Goal: Task Accomplishment & Management: Complete application form

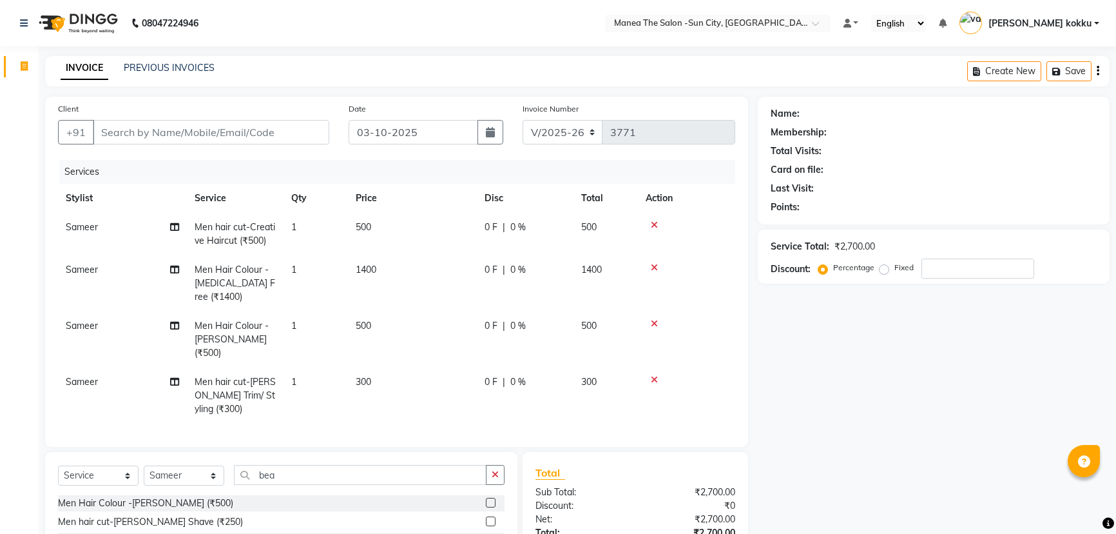
select select "5822"
select select "service"
select select "82226"
click at [500, 471] on button "button" at bounding box center [495, 475] width 19 height 20
click at [175, 134] on input "Client" at bounding box center [211, 132] width 237 height 24
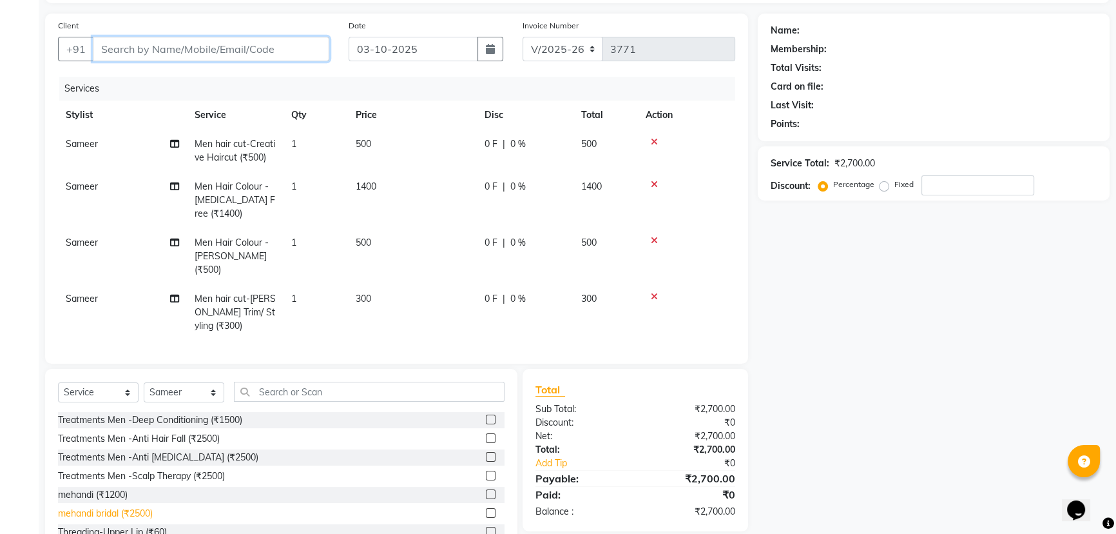
scroll to position [122, 0]
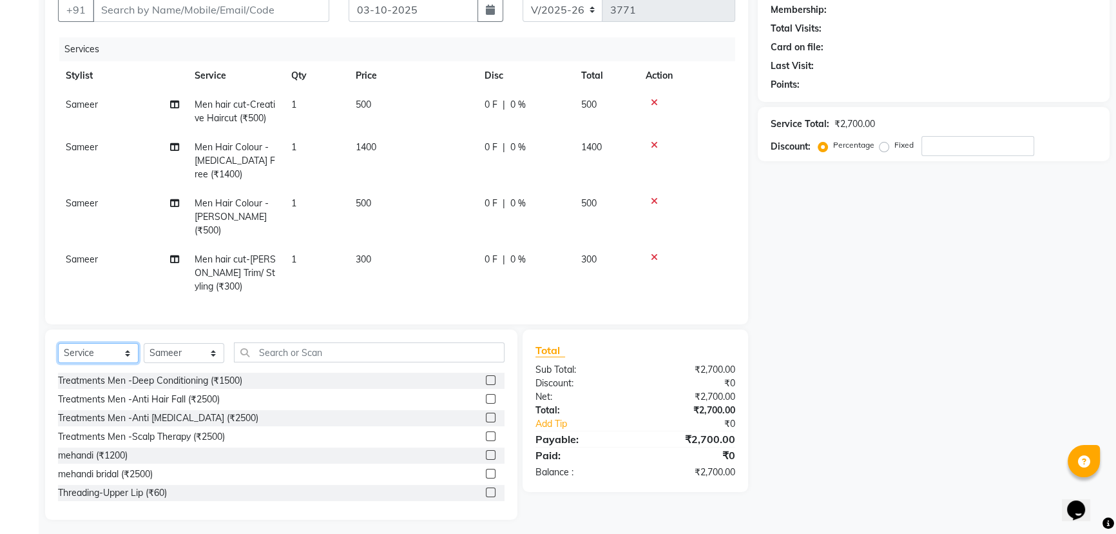
click at [78, 352] on select "Select Service Product Membership Package Voucher Prepaid Gift Card" at bounding box center [98, 353] width 81 height 20
click at [58, 343] on select "Select Service Product Membership Package Voucher Prepaid Gift Card" at bounding box center [98, 353] width 81 height 20
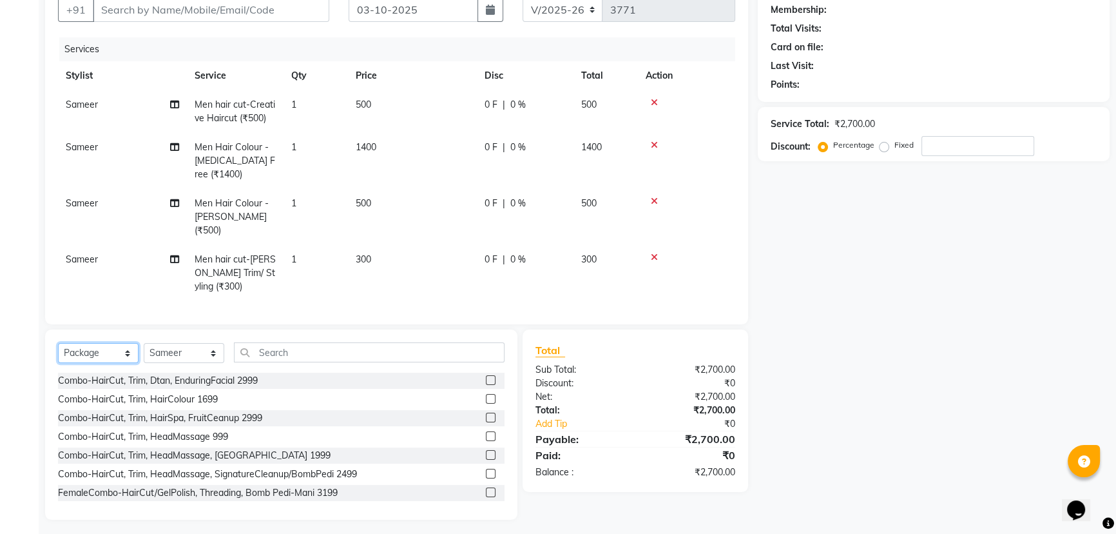
click at [85, 348] on select "Select Service Product Membership Package Voucher Prepaid Gift Card" at bounding box center [98, 353] width 81 height 20
select select "product"
click at [58, 343] on select "Select Service Product Membership Package Voucher Prepaid Gift Card" at bounding box center [98, 353] width 81 height 20
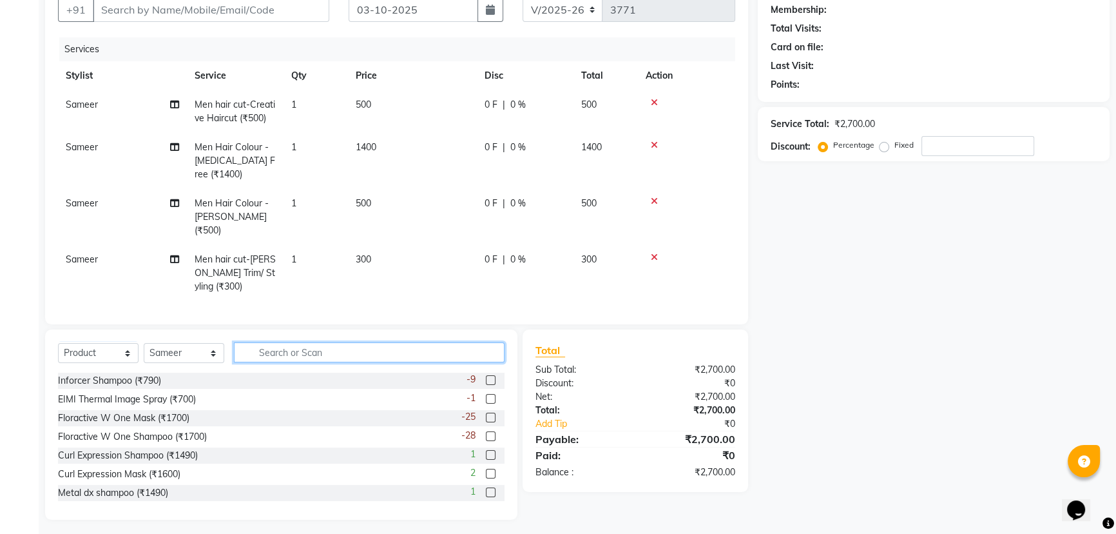
click at [269, 351] on input "text" at bounding box center [369, 352] width 271 height 20
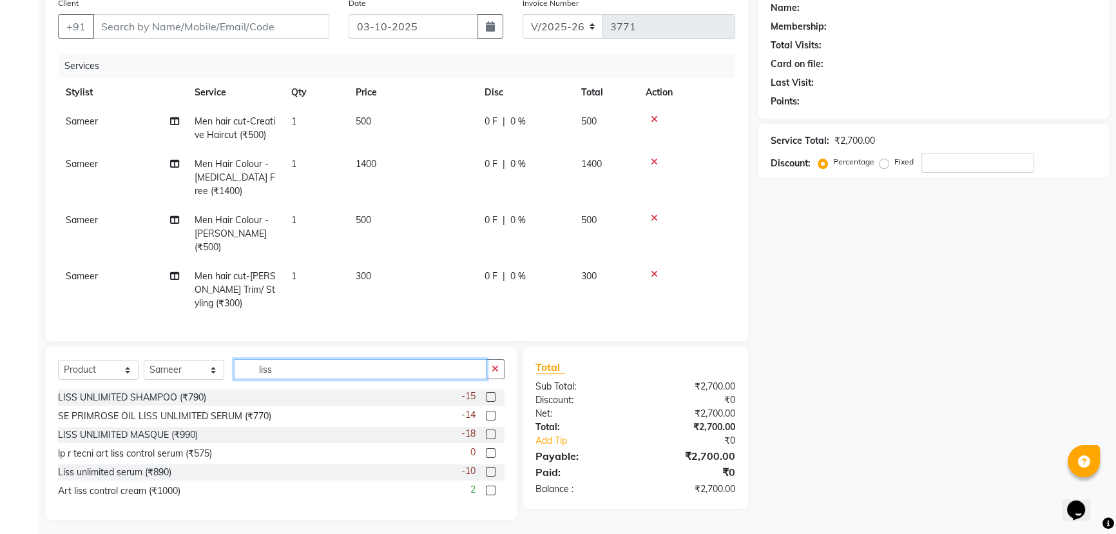
type input "liss"
click at [491, 468] on label at bounding box center [491, 472] width 10 height 10
click at [491, 468] on input "checkbox" at bounding box center [490, 472] width 8 height 8
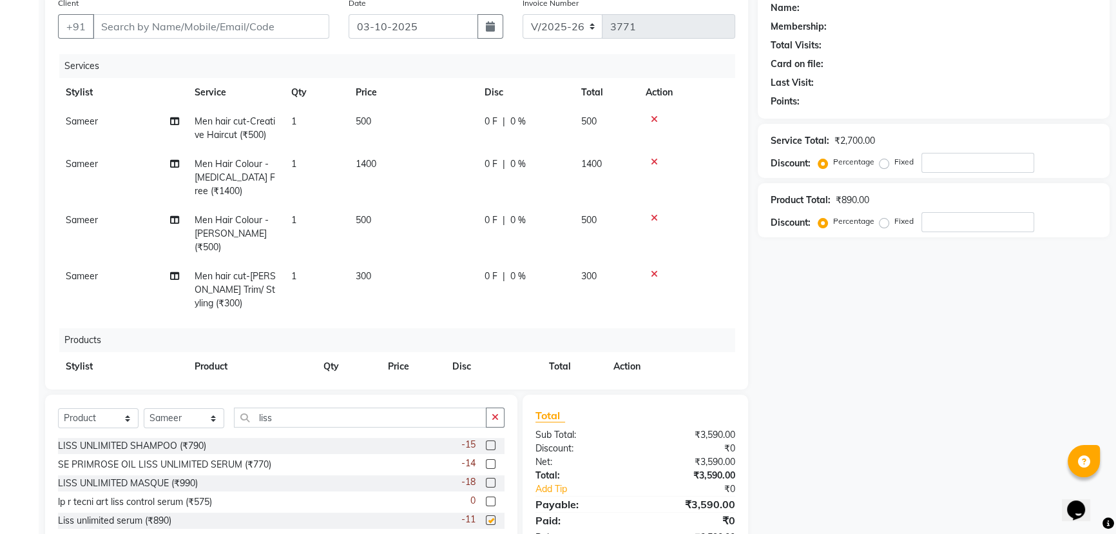
checkbox input "false"
click at [148, 21] on input "Client" at bounding box center [211, 26] width 237 height 24
type input "9"
type input "0"
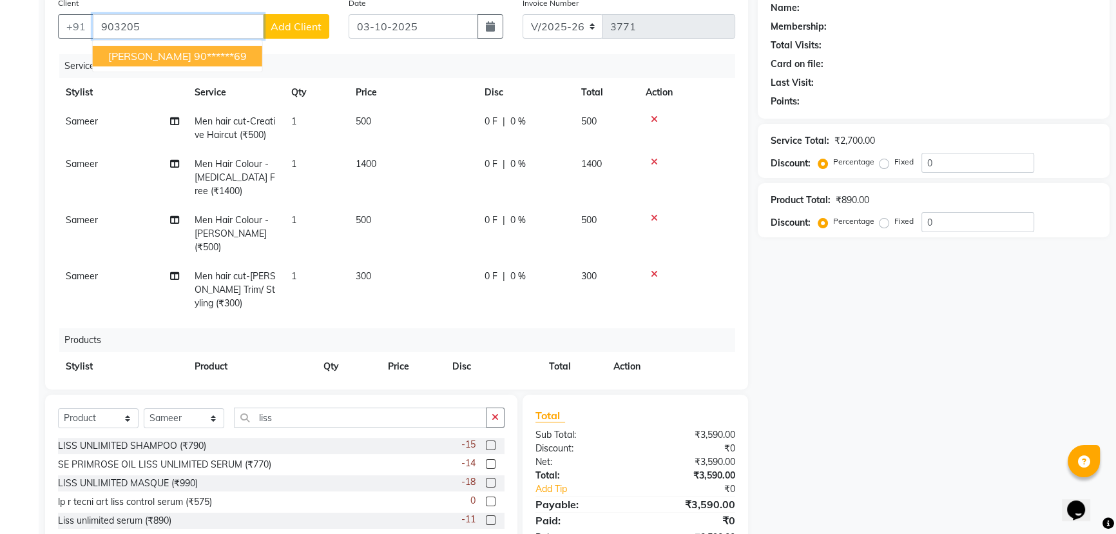
click at [144, 61] on span "[PERSON_NAME]" at bounding box center [149, 56] width 83 height 13
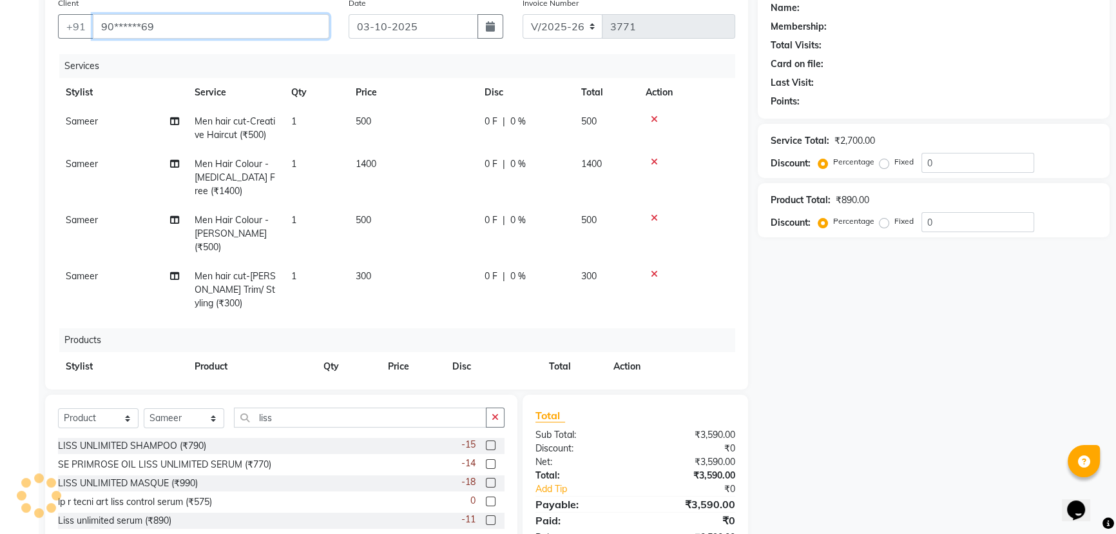
type input "90******69"
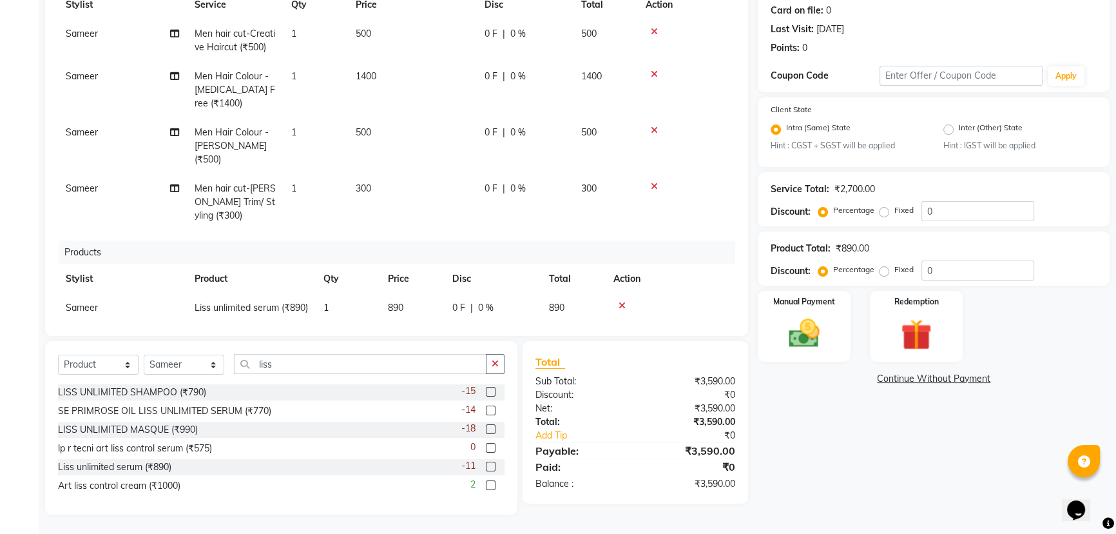
scroll to position [52, 0]
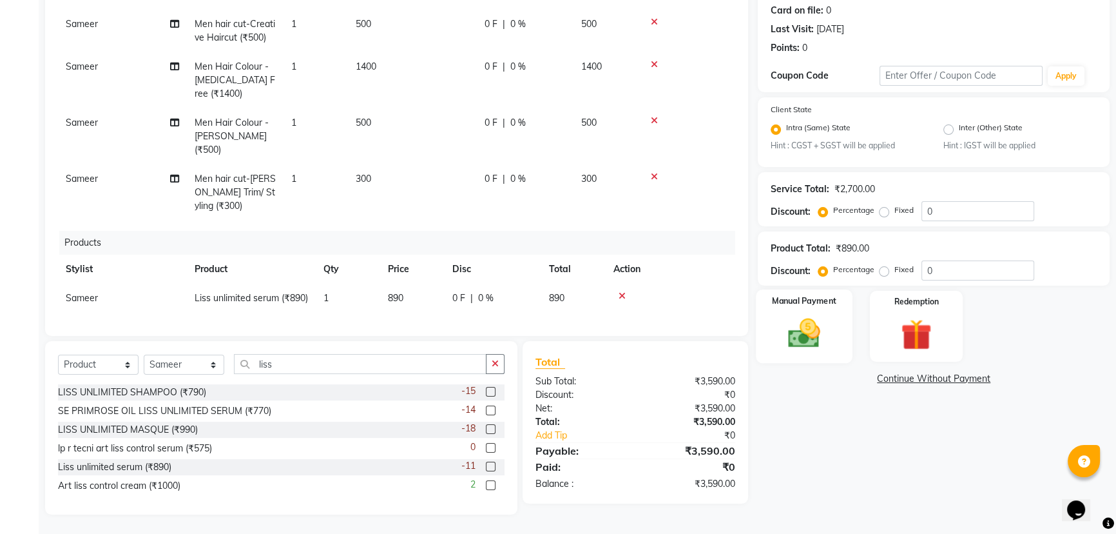
click at [831, 330] on div "Manual Payment" at bounding box center [804, 325] width 97 height 73
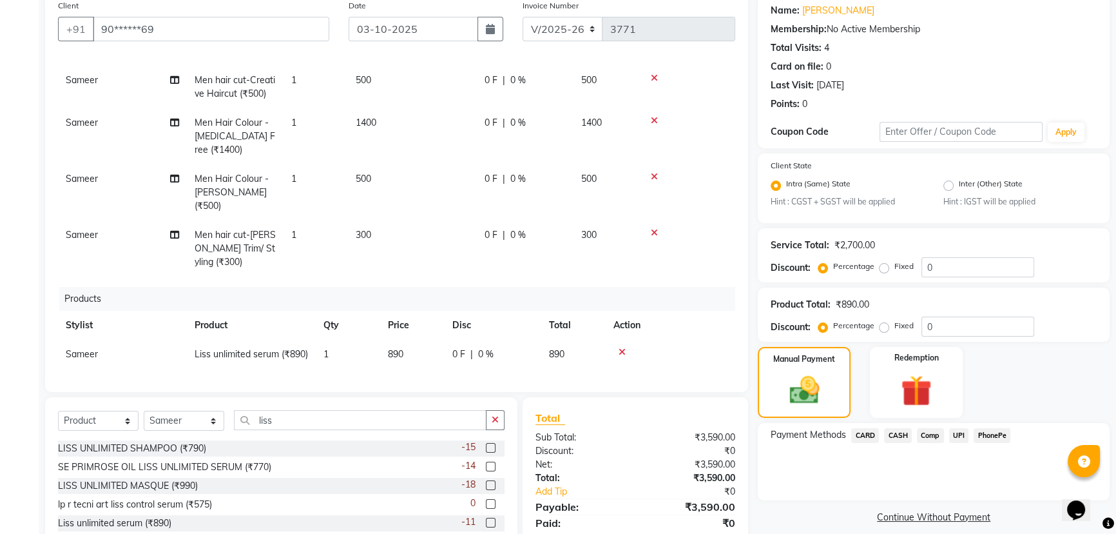
scroll to position [101, 0]
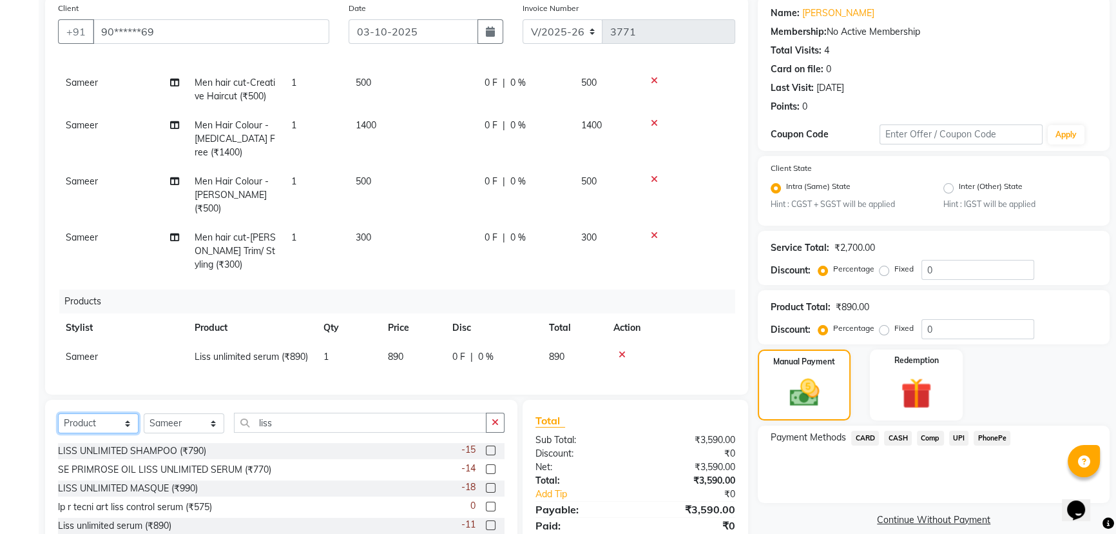
click at [110, 421] on select "Select Service Product Membership Package Voucher Prepaid Gift Card" at bounding box center [98, 423] width 81 height 20
select select "membership"
click at [58, 413] on select "Select Service Product Membership Package Voucher Prepaid Gift Card" at bounding box center [98, 423] width 81 height 20
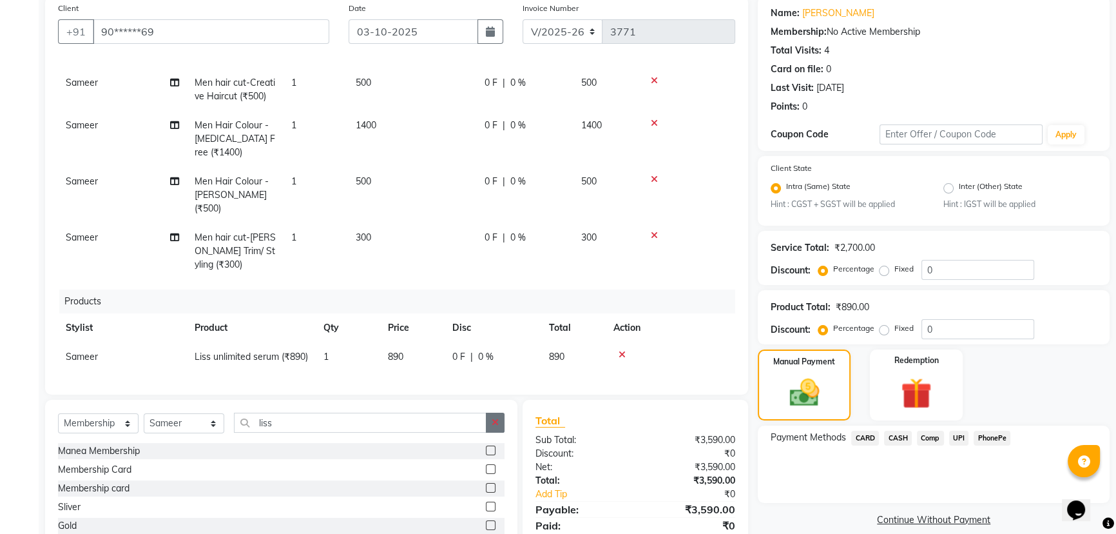
click at [492, 427] on icon "button" at bounding box center [495, 422] width 7 height 9
click at [320, 426] on input "text" at bounding box center [369, 422] width 271 height 20
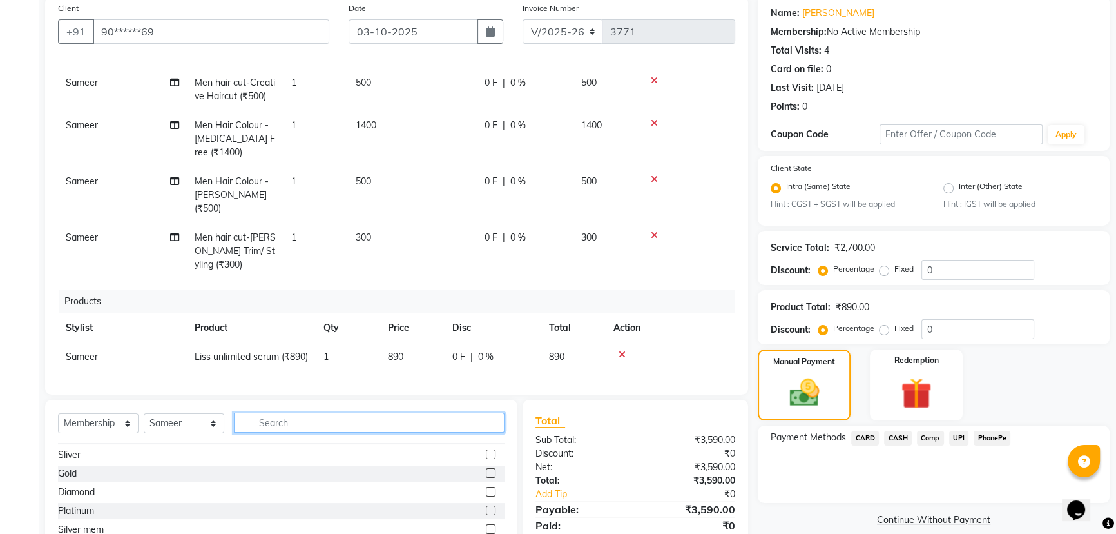
scroll to position [0, 0]
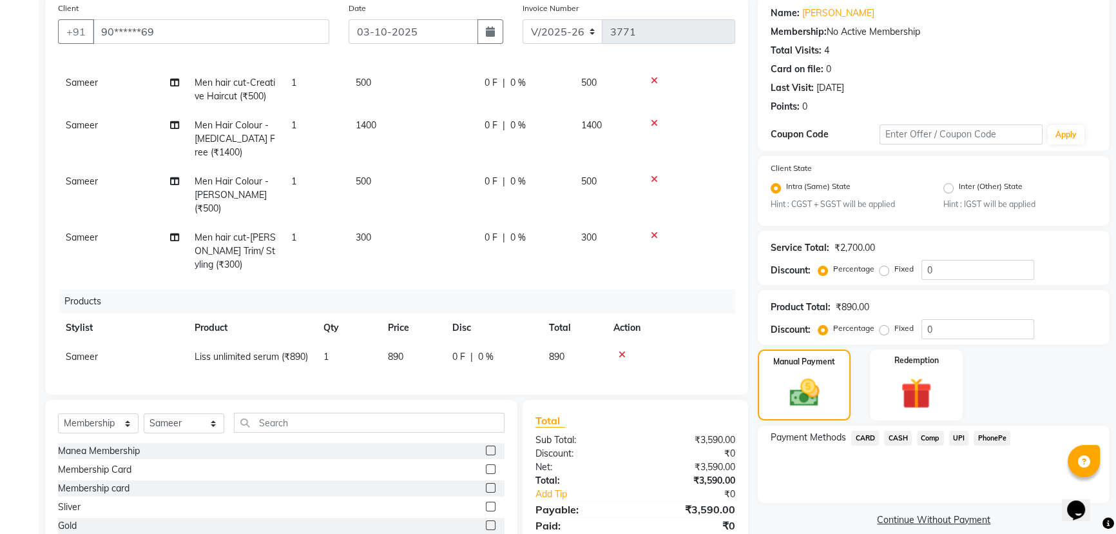
click at [486, 467] on label at bounding box center [491, 469] width 10 height 10
click at [486, 467] on input "checkbox" at bounding box center [490, 469] width 8 height 8
select select "select"
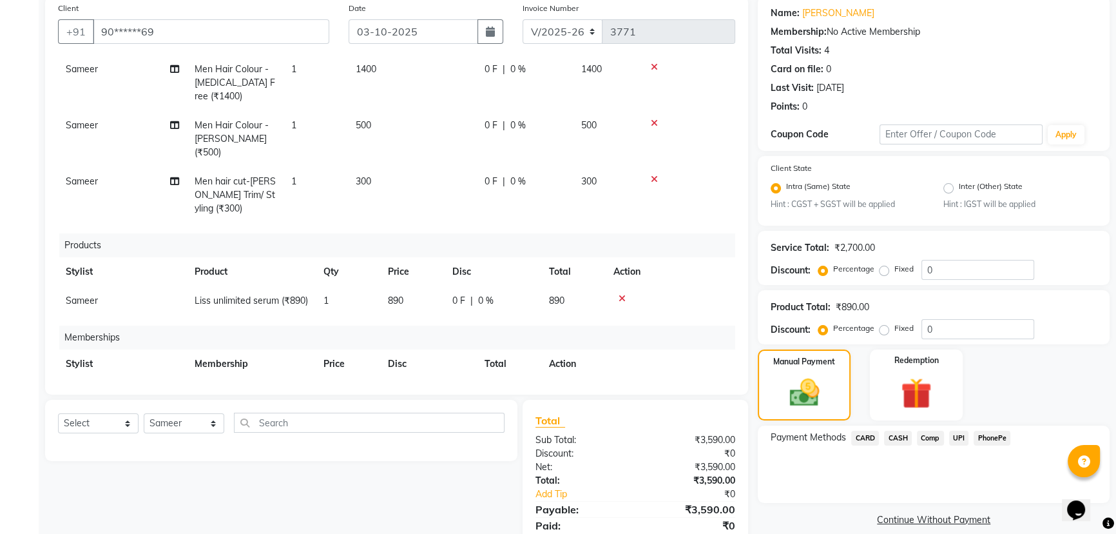
scroll to position [144, 0]
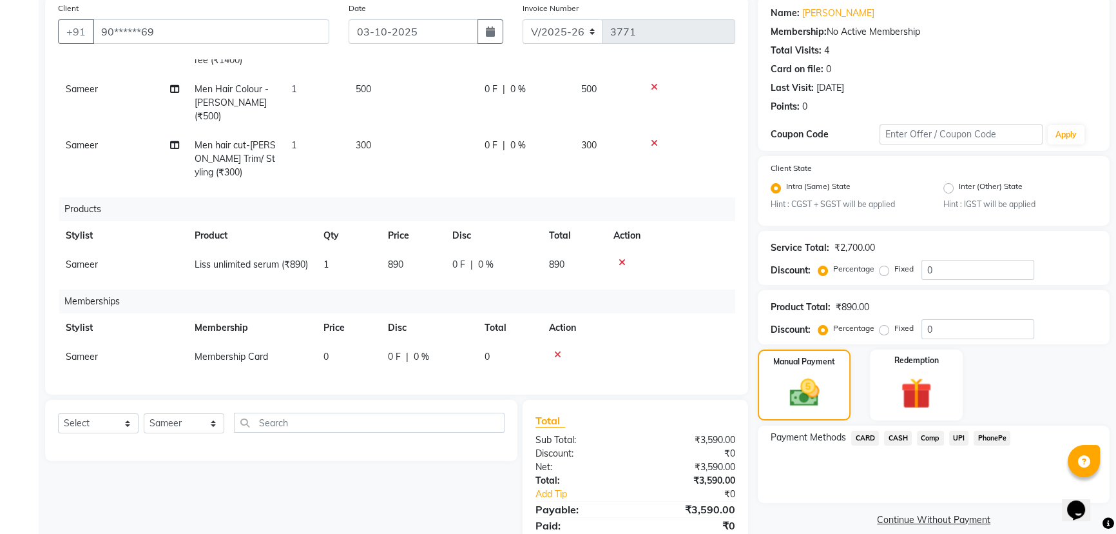
click at [338, 347] on td "0" at bounding box center [348, 356] width 64 height 29
select select "82226"
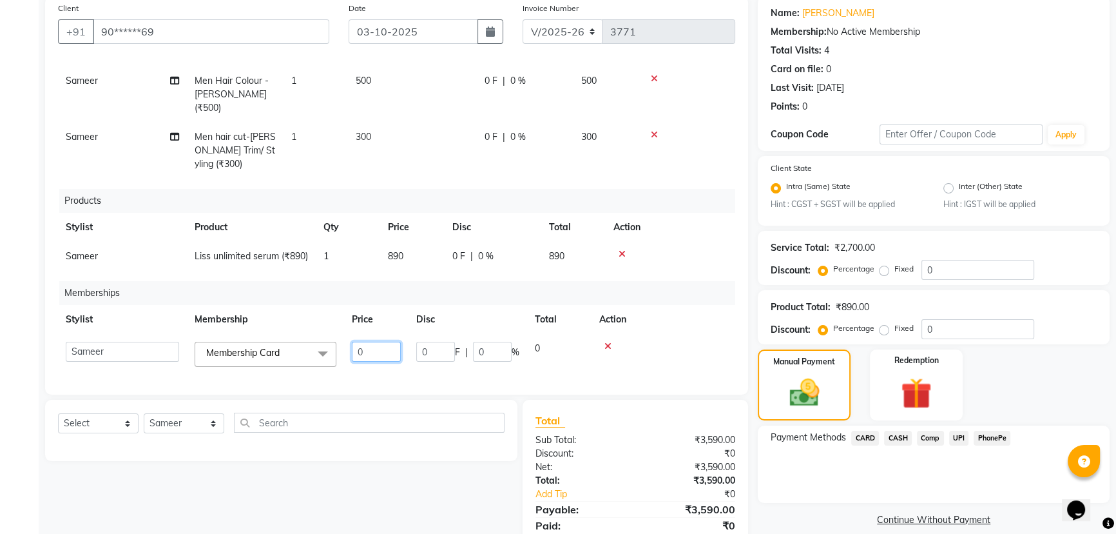
click at [375, 347] on input "0" at bounding box center [376, 352] width 49 height 20
type input "500"
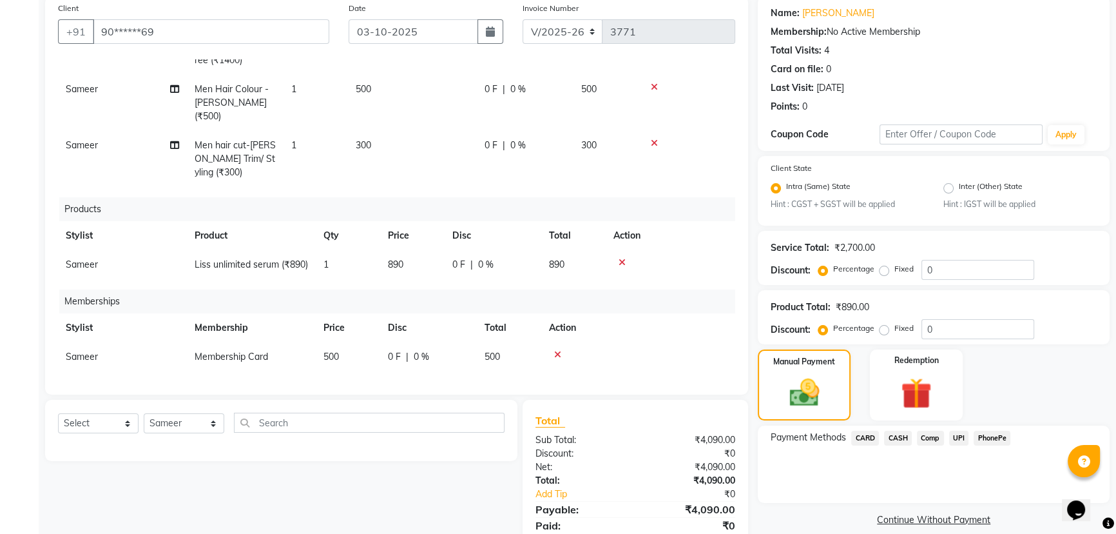
click at [687, 297] on div "Services Stylist Service Qty Price Disc Total Action Sameer Men hair cut-Creati…" at bounding box center [396, 220] width 677 height 322
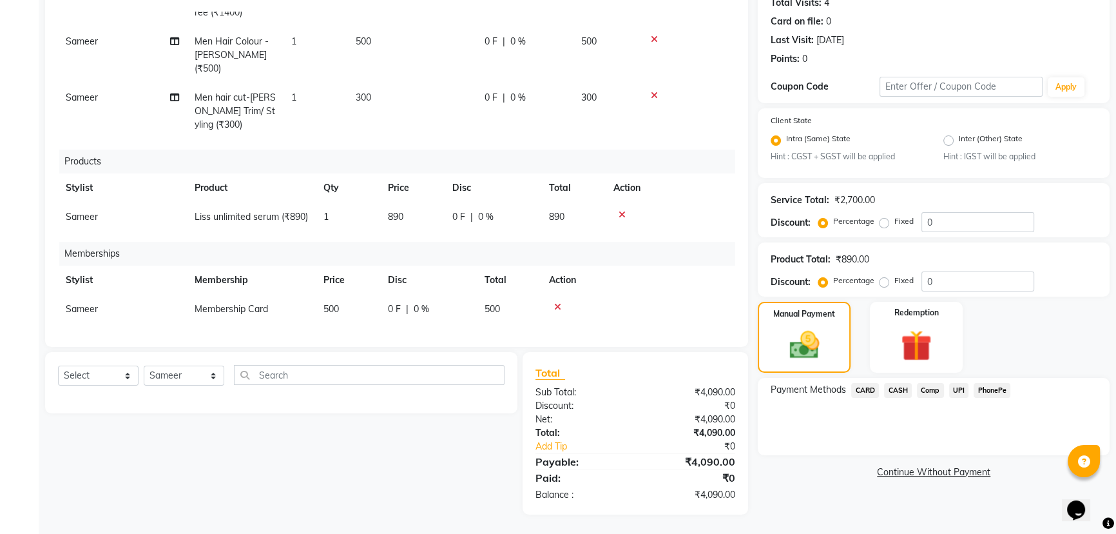
click at [957, 392] on span "UPI" at bounding box center [959, 390] width 20 height 15
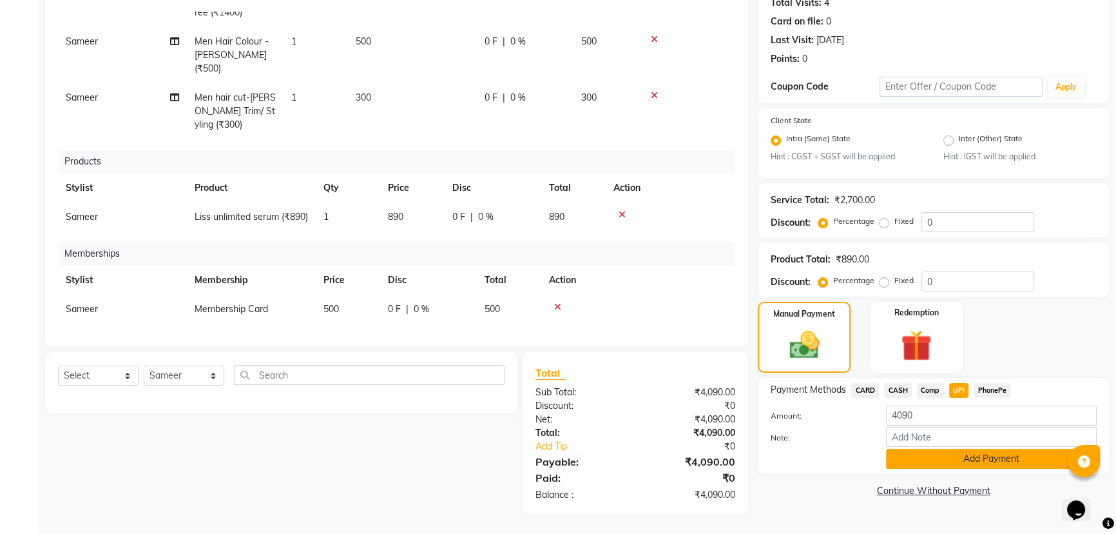
click at [966, 464] on button "Add Payment" at bounding box center [991, 459] width 211 height 20
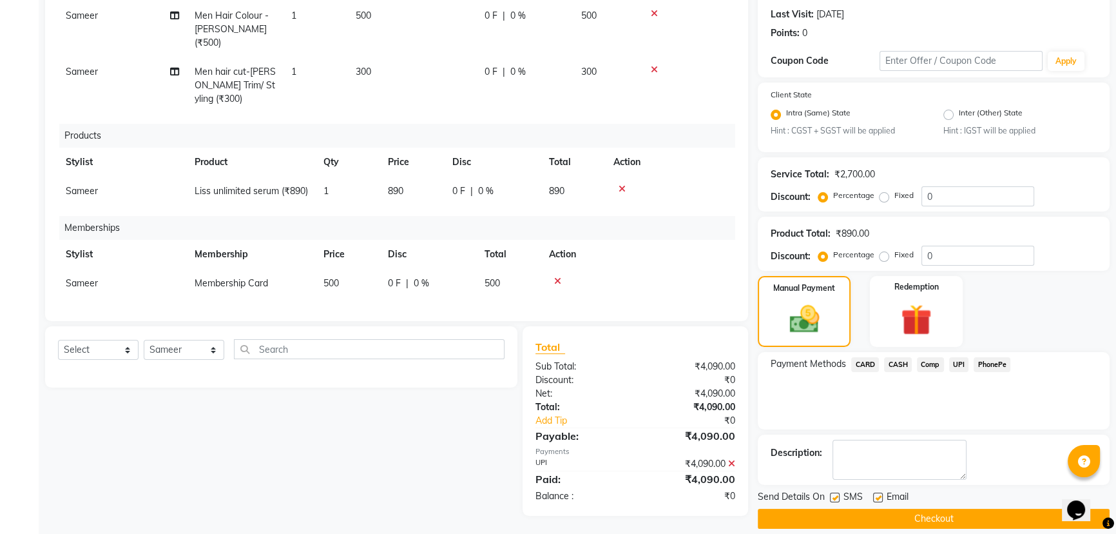
scroll to position [188, 0]
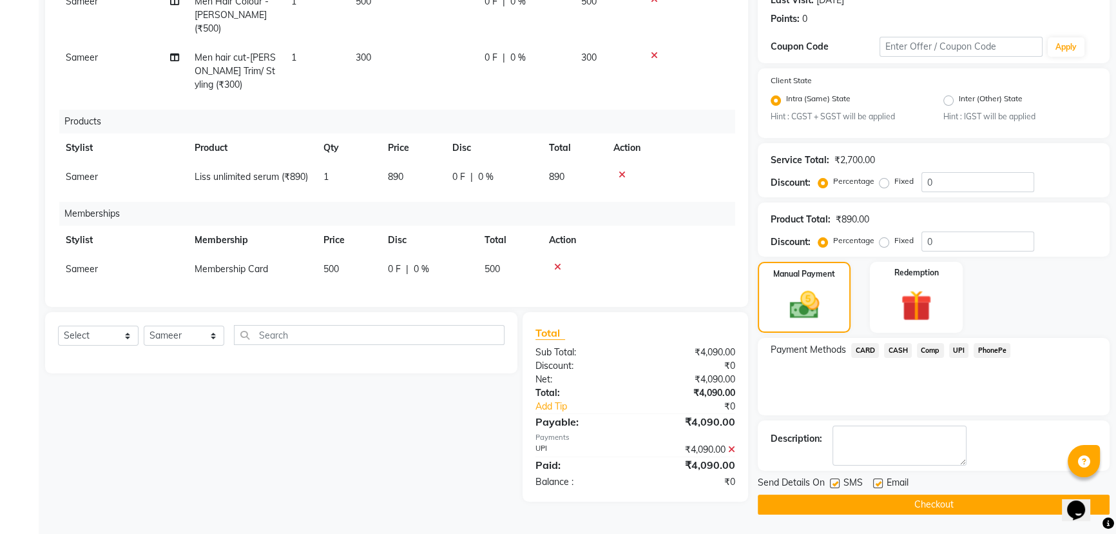
click at [833, 487] on label at bounding box center [835, 483] width 10 height 10
click at [833, 487] on input "checkbox" at bounding box center [834, 484] width 8 height 8
checkbox input "false"
click at [846, 503] on button "Checkout" at bounding box center [934, 504] width 352 height 20
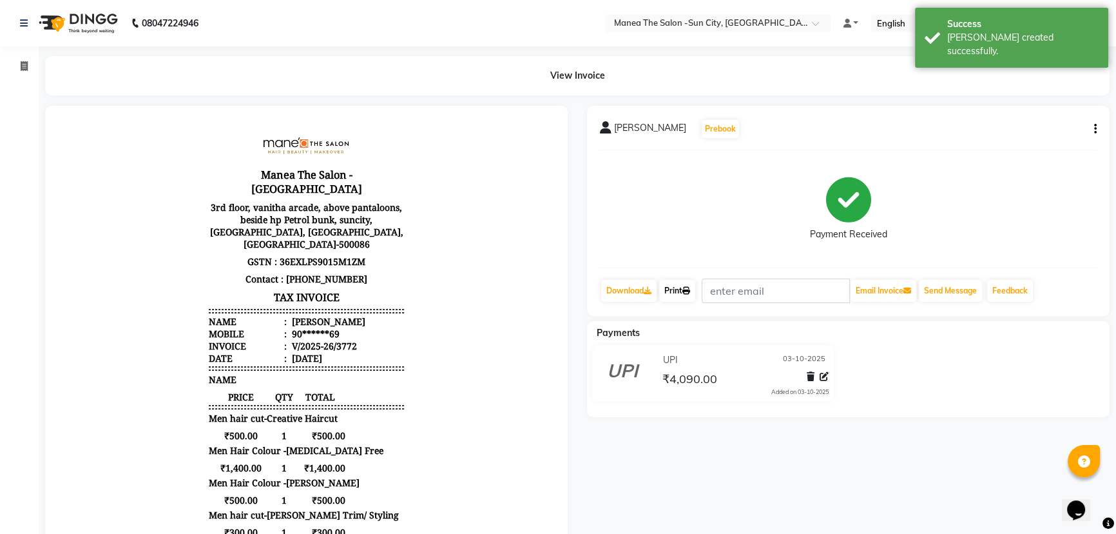
click at [675, 292] on link "Print" at bounding box center [677, 291] width 36 height 22
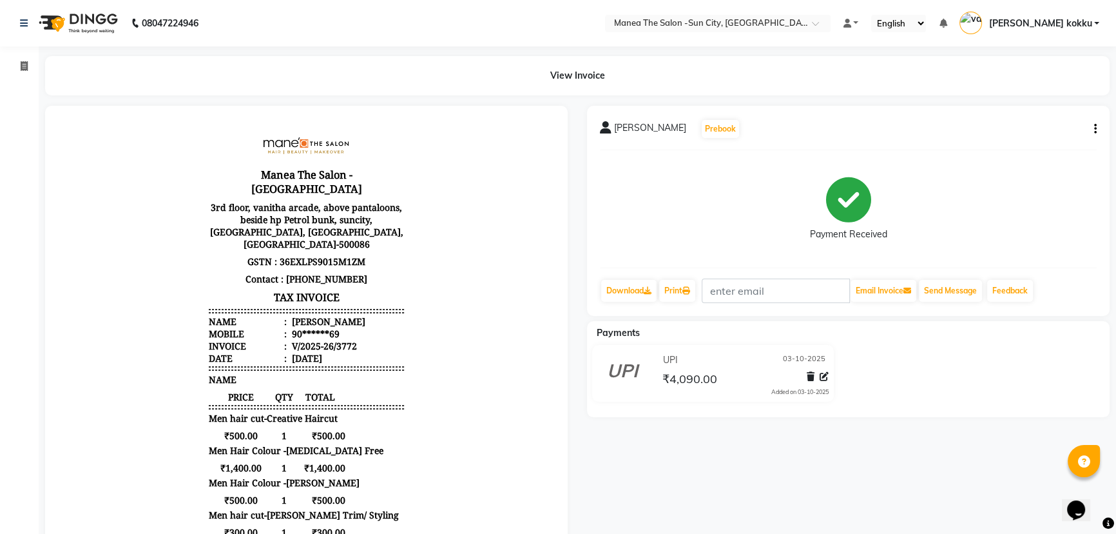
select select "service"
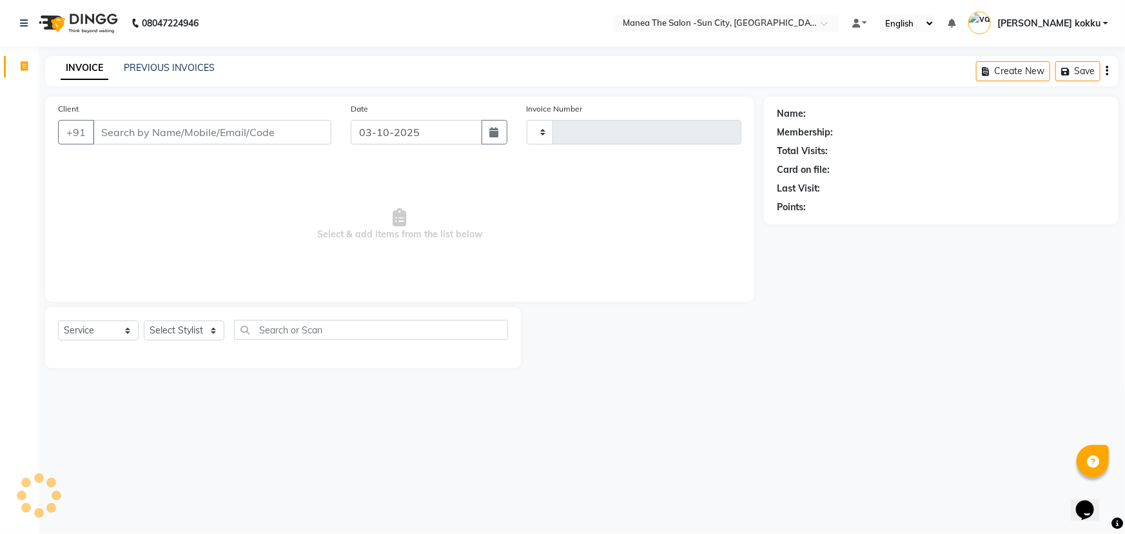
type input "3773"
select select "5822"
